Goal: Check status: Check status

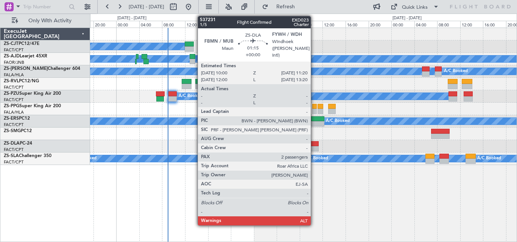
click at [314, 148] on div at bounding box center [315, 148] width 8 height 5
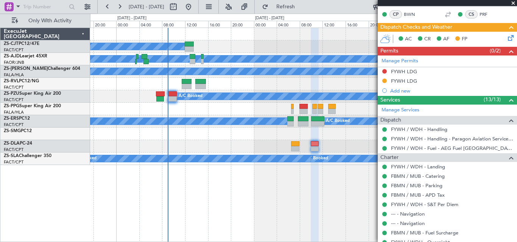
scroll to position [118, 0]
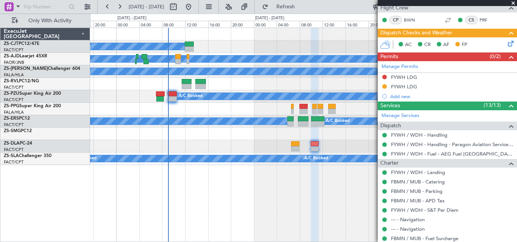
click at [513, 2] on span at bounding box center [513, 3] width 8 height 7
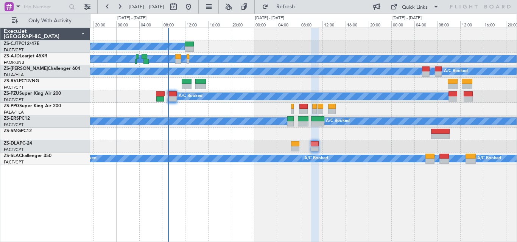
type input "0"
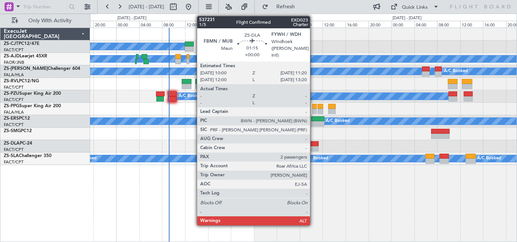
click at [313, 145] on div at bounding box center [315, 143] width 8 height 5
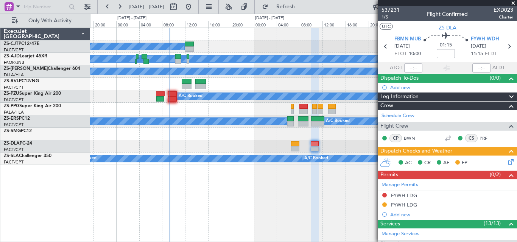
click at [511, 3] on span at bounding box center [513, 3] width 8 height 7
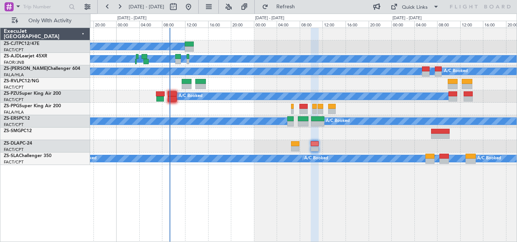
type input "0"
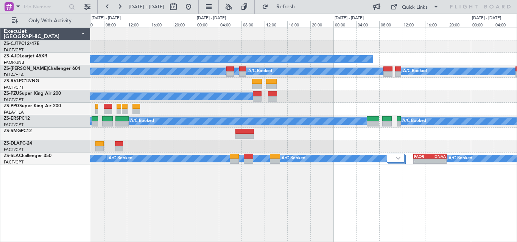
click at [201, 158] on div "A/C Booked A/C Booked A/C Booked A/C Booked A/C Booked A/C Booked A/C Booked A/…" at bounding box center [303, 96] width 426 height 137
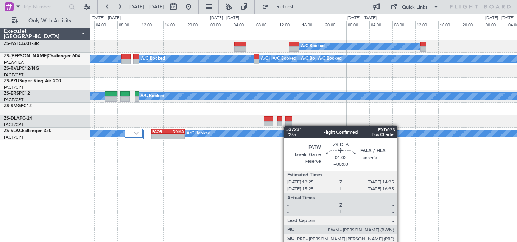
click at [287, 126] on div "A/C Booked A/C Booked A/C Booked A/C Booked A/C Booked A/C Booked A/C Booked A/…" at bounding box center [303, 84] width 426 height 112
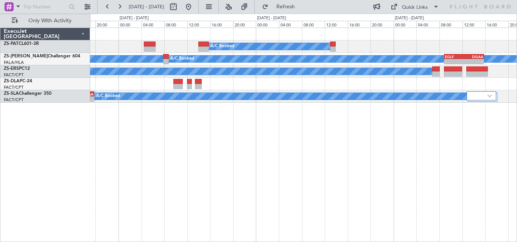
click at [293, 110] on div "A/C Booked A/C Booked A/C Booked A/C Booked A/C Booked A/C Booked A/C Booked A/…" at bounding box center [303, 135] width 427 height 215
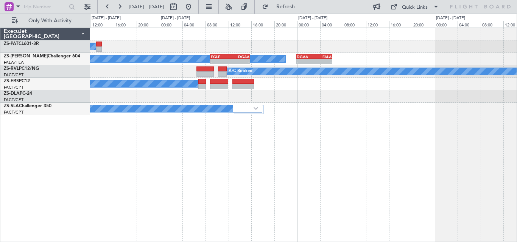
click at [182, 126] on div "A/C Booked A/C Booked A/C Booked A/C Booked A/C Booked A/C Booked A/C Booked A/…" at bounding box center [303, 135] width 427 height 215
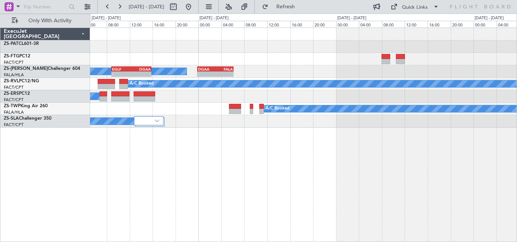
click at [77, 67] on div "A/C Booked A/C Booked A/C Booked A/C Booked A/C Booked A/C Booked A/C Booked A/…" at bounding box center [258, 128] width 517 height 229
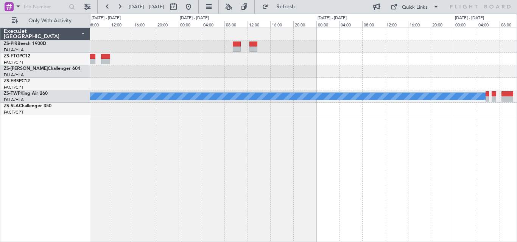
click at [167, 113] on div "A/C Booked A/C Booked A/C Booked A/C Booked" at bounding box center [303, 71] width 426 height 87
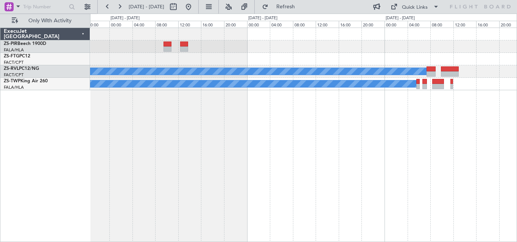
click at [247, 99] on div "A/C Booked A/C Booked A/C Booked A/C Booked A/C Booked" at bounding box center [303, 135] width 427 height 215
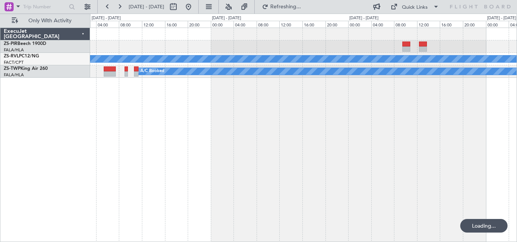
click at [516, 195] on div "A/C Booked A/C Booked A/C Booked A/C Booked A/C Booked ExecuJet [GEOGRAPHIC_DAT…" at bounding box center [258, 128] width 517 height 229
click at [323, 139] on div "A/C Booked A/C Booked A/C Booked A/C Booked A/C Booked" at bounding box center [303, 135] width 427 height 215
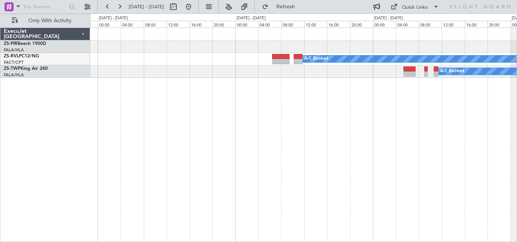
click at [308, 140] on div "A/C Booked A/C Booked A/C Booked A/C Booked A/C Booked" at bounding box center [303, 135] width 427 height 215
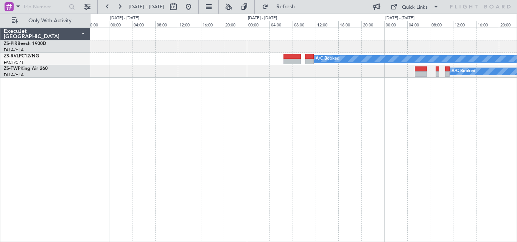
click at [301, 123] on div "A/C Booked A/C Booked A/C Booked A/C Booked A/C Booked" at bounding box center [303, 135] width 427 height 215
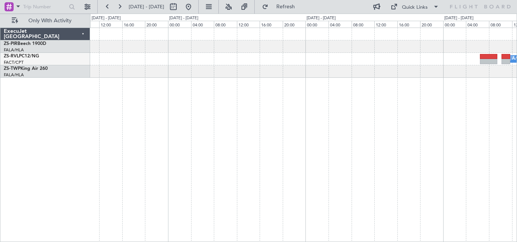
click at [256, 123] on div "A/C Booked" at bounding box center [303, 135] width 427 height 215
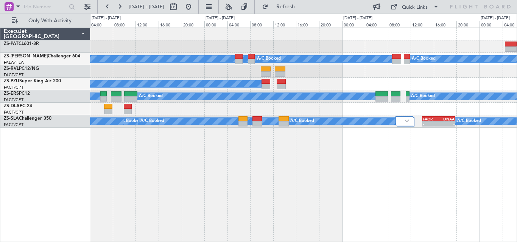
click at [333, 134] on div "A/C Booked A/C Booked A/C Booked A/C Booked A/C Booked A/C Booked A/C Booked A/…" at bounding box center [303, 135] width 427 height 215
